Goal: Find specific page/section: Find specific page/section

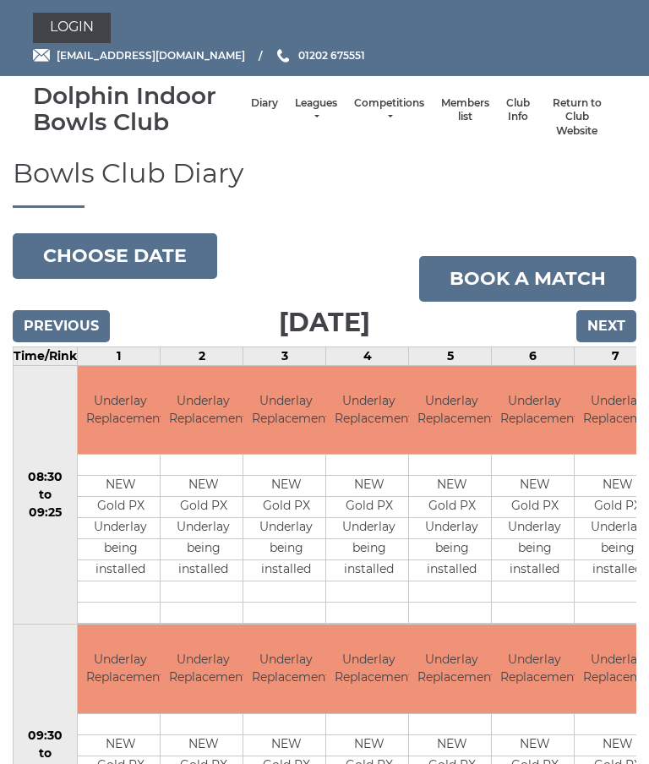
click at [447, 112] on link "Members list" at bounding box center [465, 110] width 48 height 28
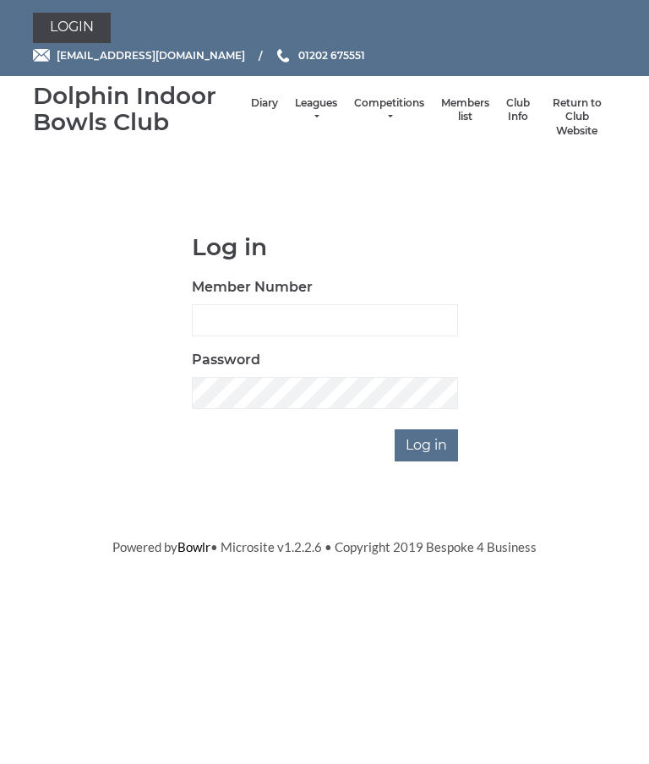
click at [257, 319] on input "Member Number" at bounding box center [325, 320] width 266 height 32
type input "2892"
click at [443, 451] on input "Log in" at bounding box center [426, 445] width 63 height 32
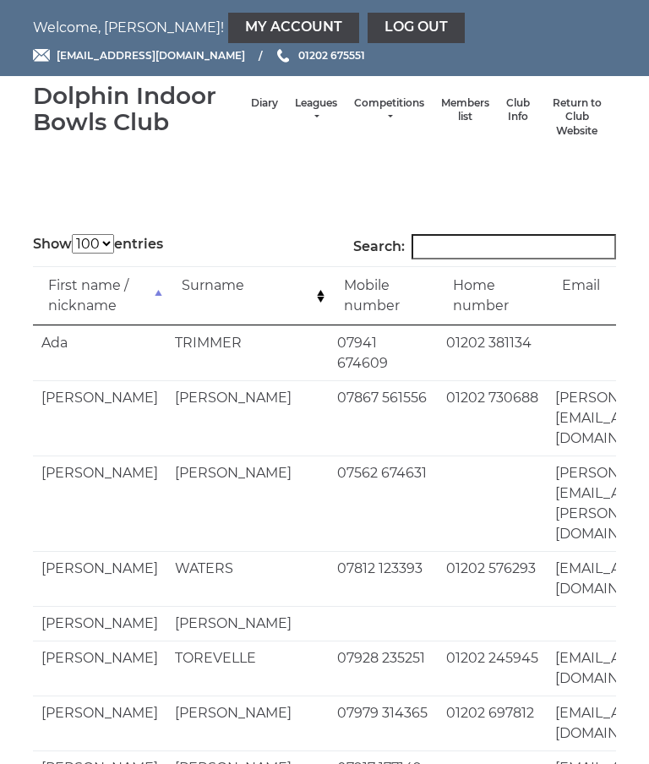
select select "100"
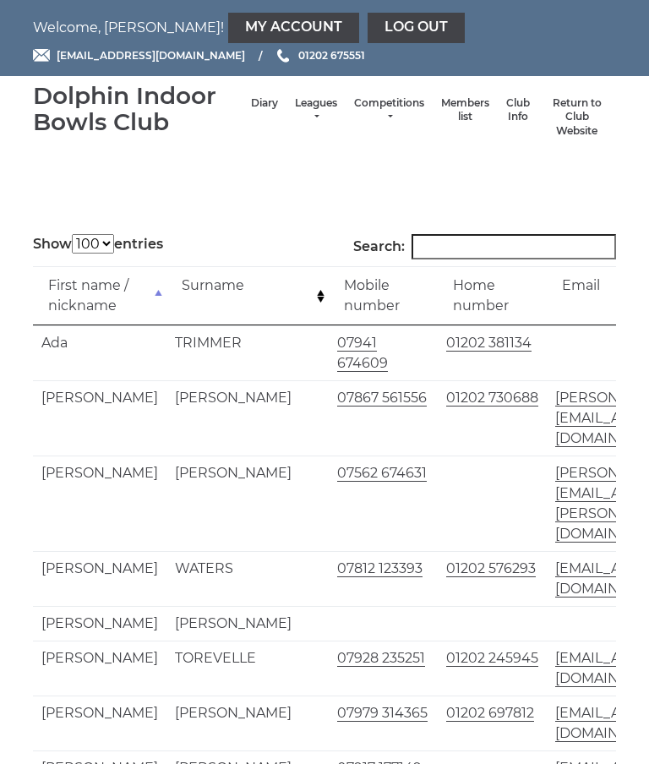
click at [467, 254] on input "Search:" at bounding box center [514, 246] width 205 height 25
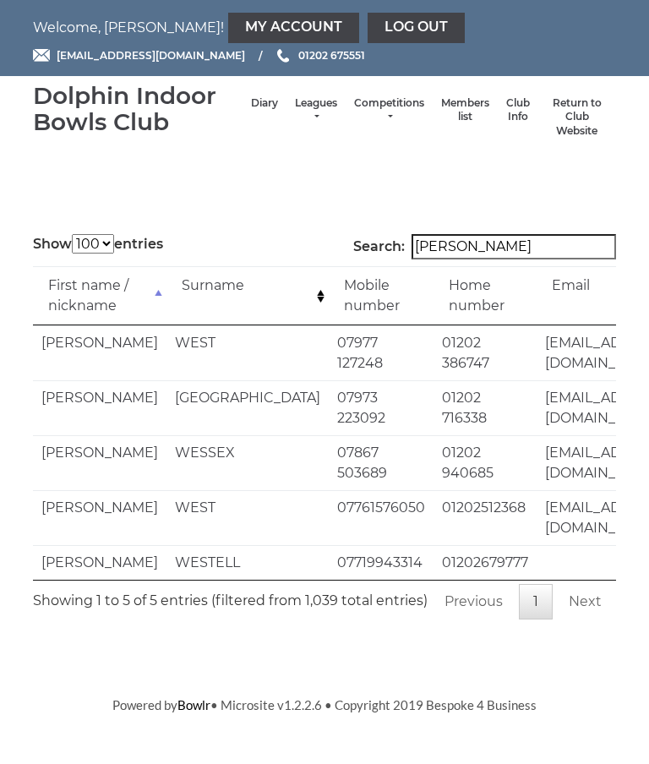
type input "West"
